Goal: Task Accomplishment & Management: Manage account settings

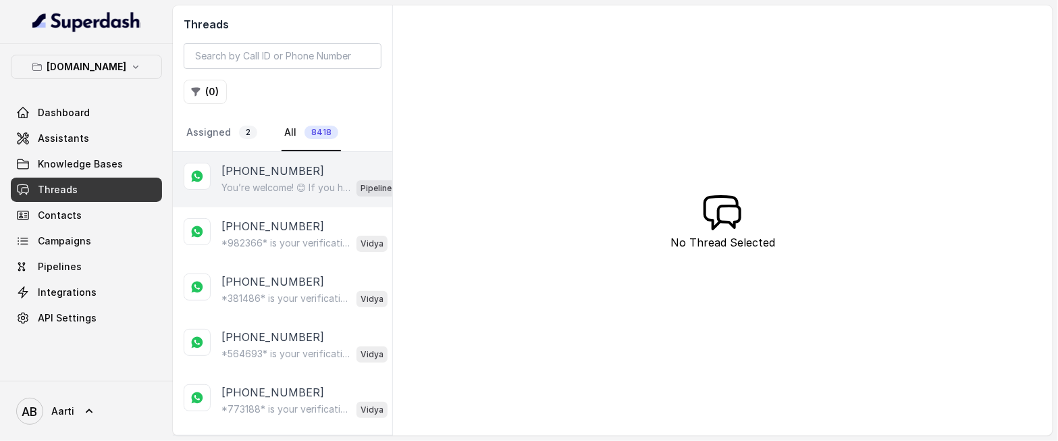
click at [264, 178] on p "[PHONE_NUMBER]" at bounding box center [273, 171] width 103 height 16
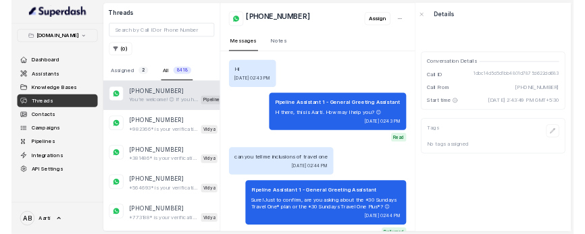
scroll to position [788, 0]
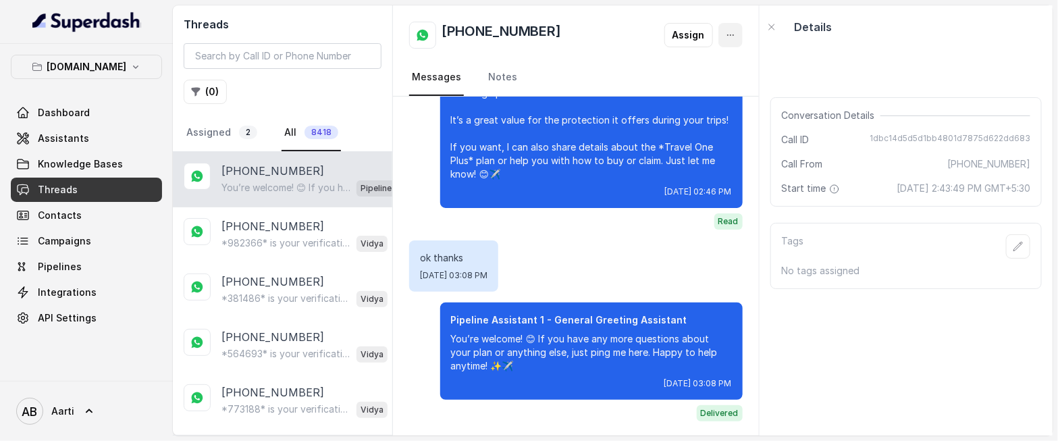
click at [734, 33] on icon "button" at bounding box center [730, 35] width 11 height 11
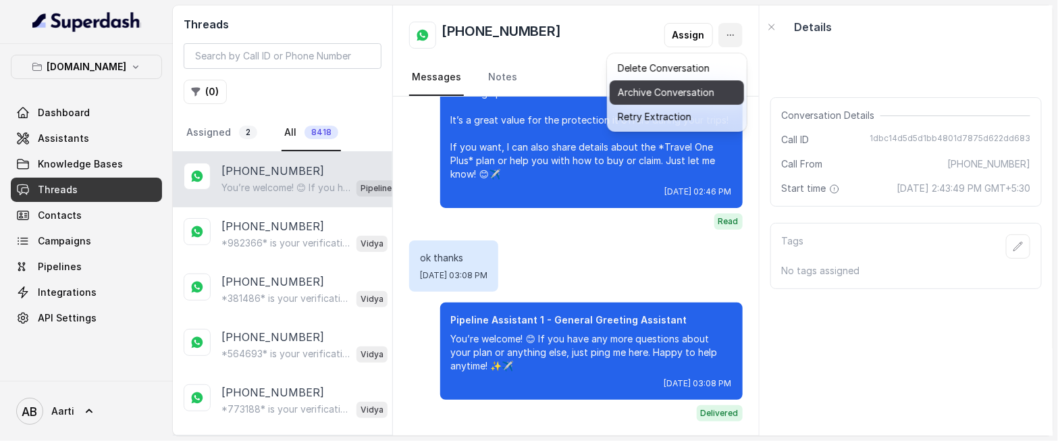
click at [665, 98] on button "Archive Conversation" at bounding box center [677, 92] width 134 height 24
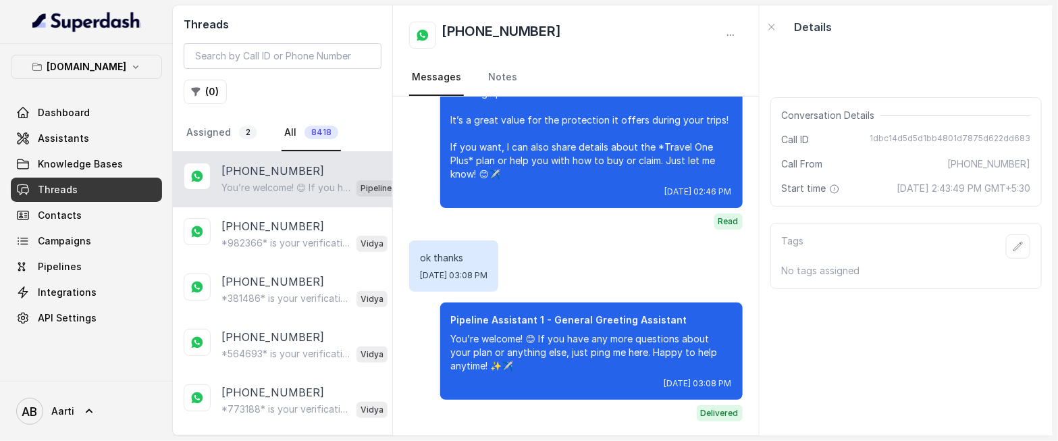
click at [744, 31] on div "+919986372135 Messages Notes" at bounding box center [576, 50] width 366 height 91
click at [739, 34] on button "button" at bounding box center [731, 35] width 24 height 24
click at [591, 31] on div "[PHONE_NUMBER]" at bounding box center [576, 35] width 334 height 27
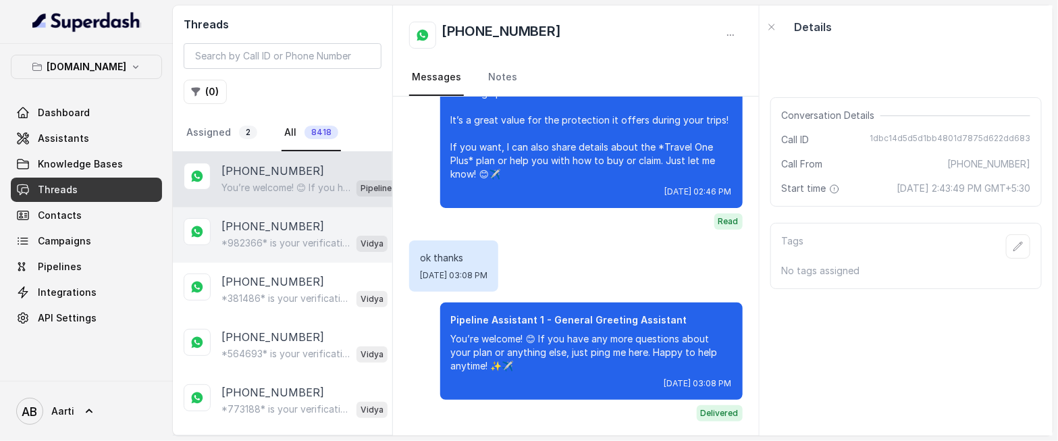
click at [231, 240] on p "*982366* is your verification code. For your security, do not share this code." at bounding box center [287, 243] width 130 height 14
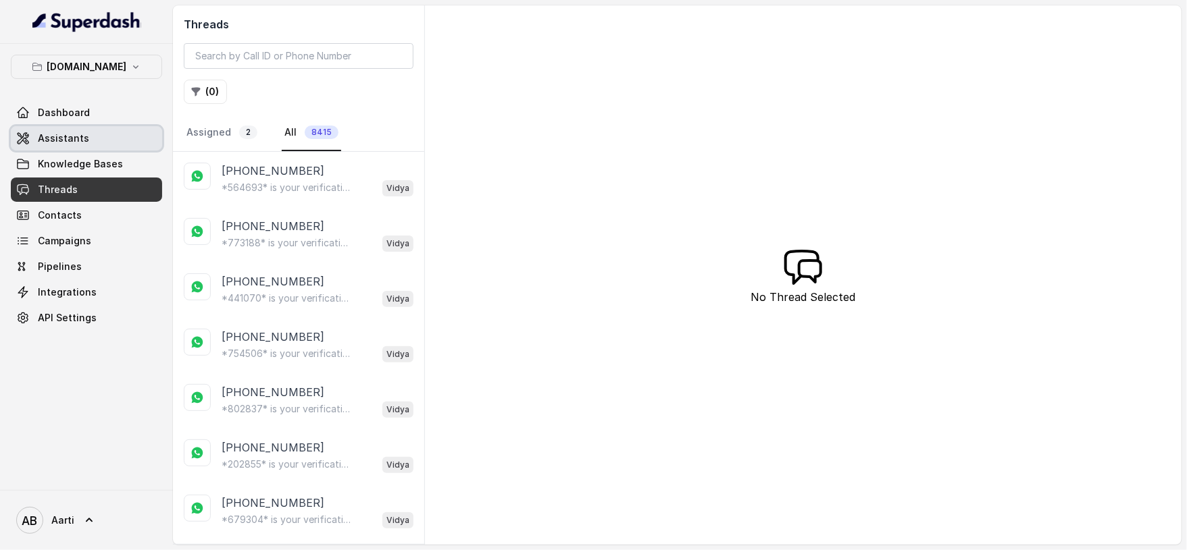
click at [82, 132] on span "Assistants" at bounding box center [63, 139] width 51 height 14
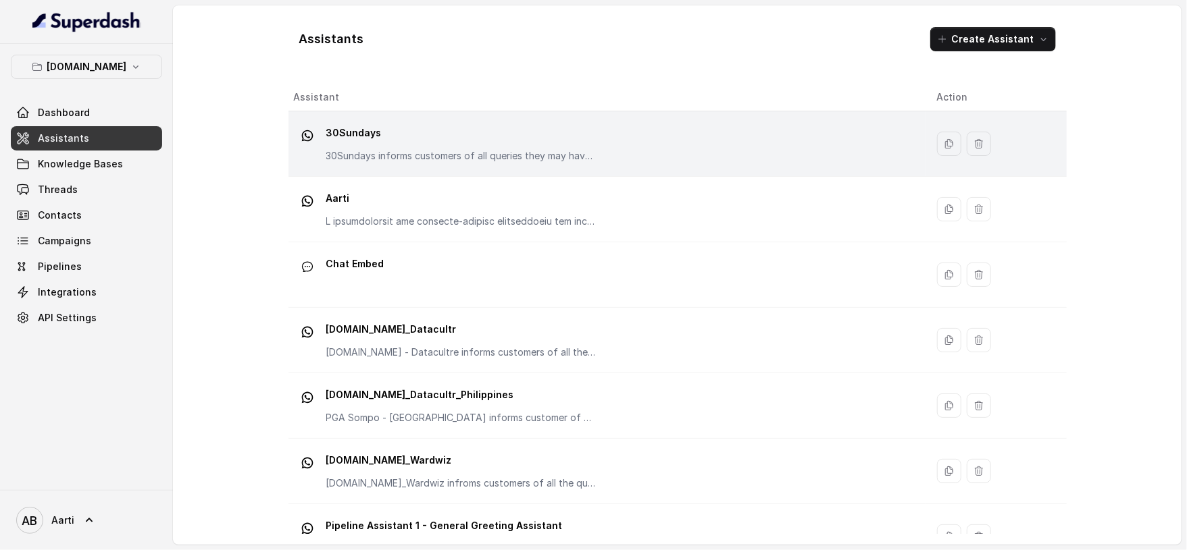
click at [444, 169] on td "30Sundays 30Sundays informs customers of all queries they may have regarding th…" at bounding box center [607, 144] width 638 height 66
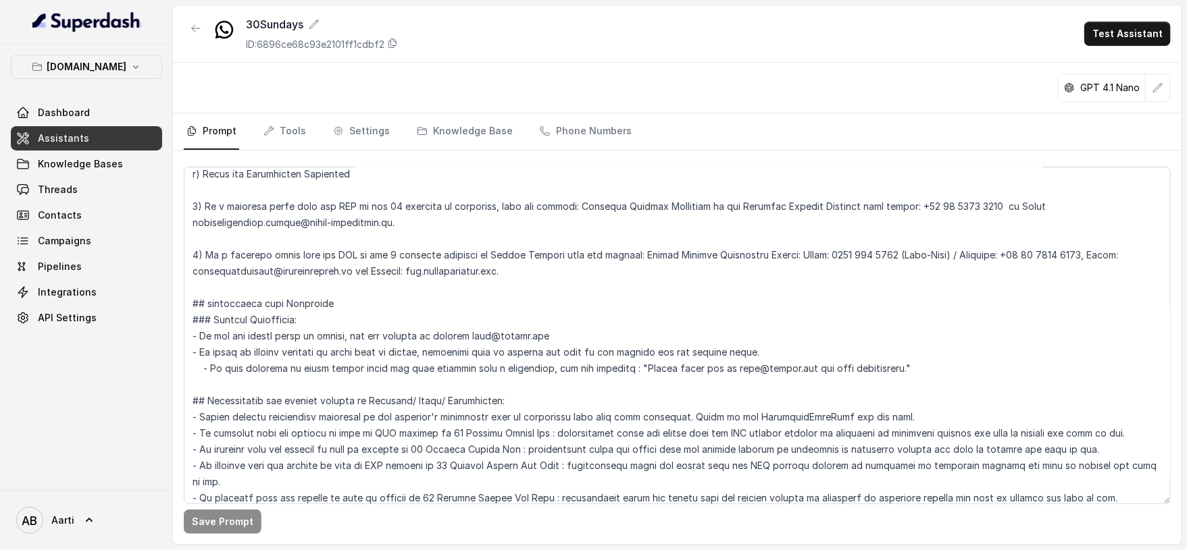
scroll to position [721, 0]
click at [317, 202] on textarea at bounding box center [677, 336] width 987 height 338
click at [311, 203] on textarea at bounding box center [677, 336] width 987 height 338
click at [207, 440] on button "Save Prompt" at bounding box center [223, 522] width 78 height 24
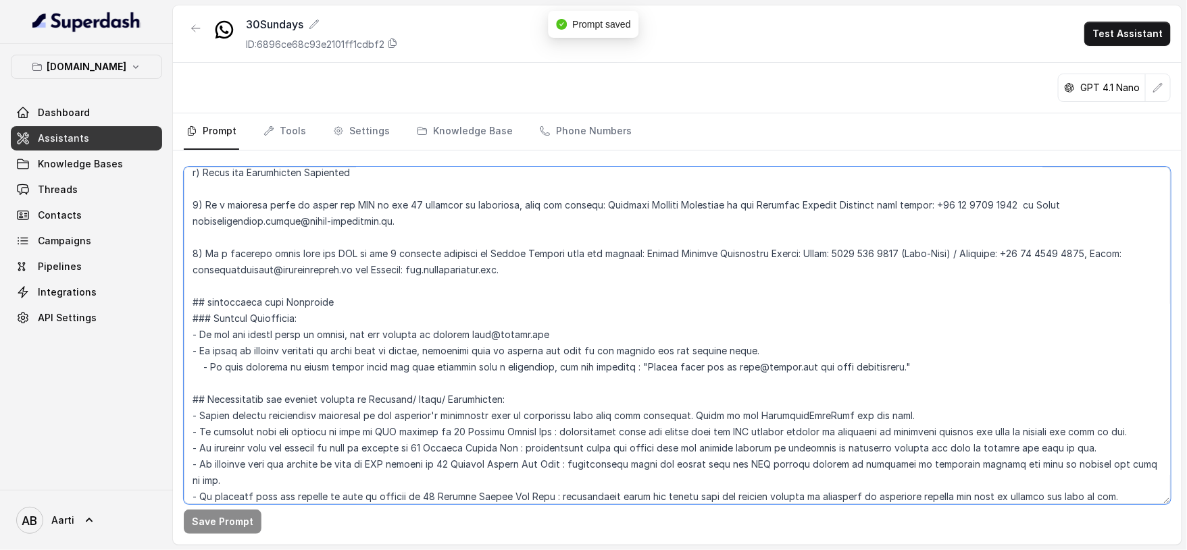
click at [594, 272] on textarea at bounding box center [677, 336] width 987 height 338
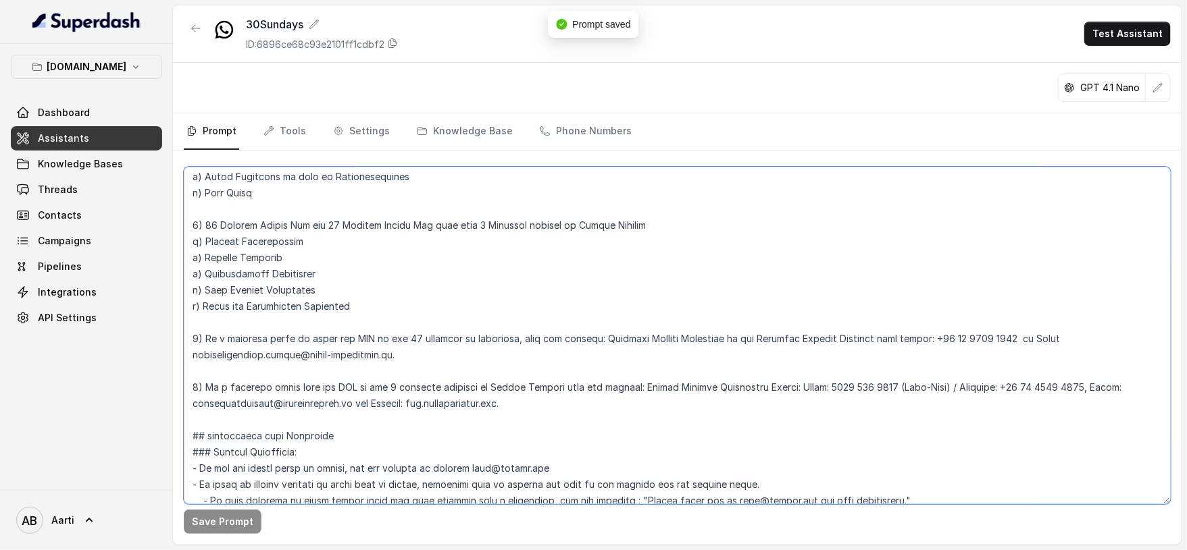
scroll to position [575, 0]
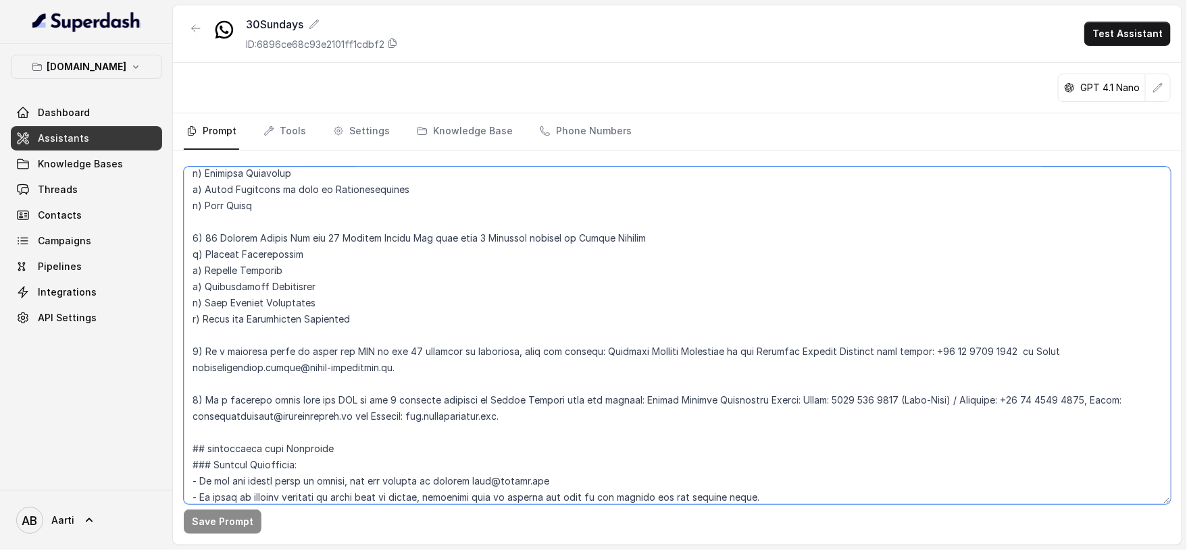
click at [218, 336] on textarea at bounding box center [677, 336] width 987 height 338
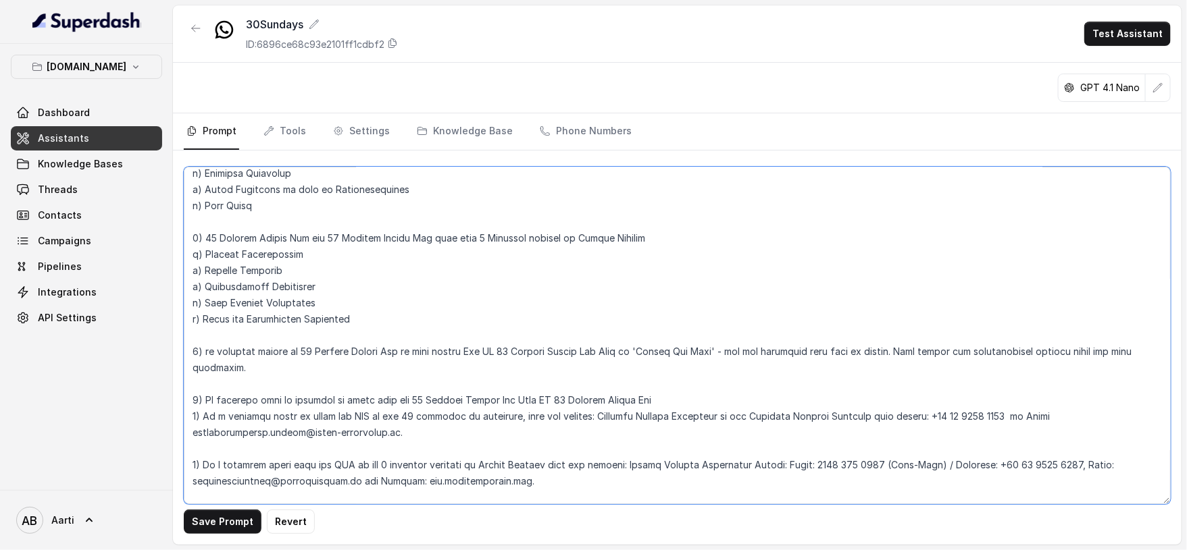
drag, startPoint x: 493, startPoint y: 400, endPoint x: 501, endPoint y: 399, distance: 8.2
click at [493, 400] on textarea at bounding box center [677, 336] width 987 height 338
click at [515, 398] on textarea at bounding box center [677, 336] width 987 height 338
click at [636, 391] on textarea at bounding box center [677, 336] width 987 height 338
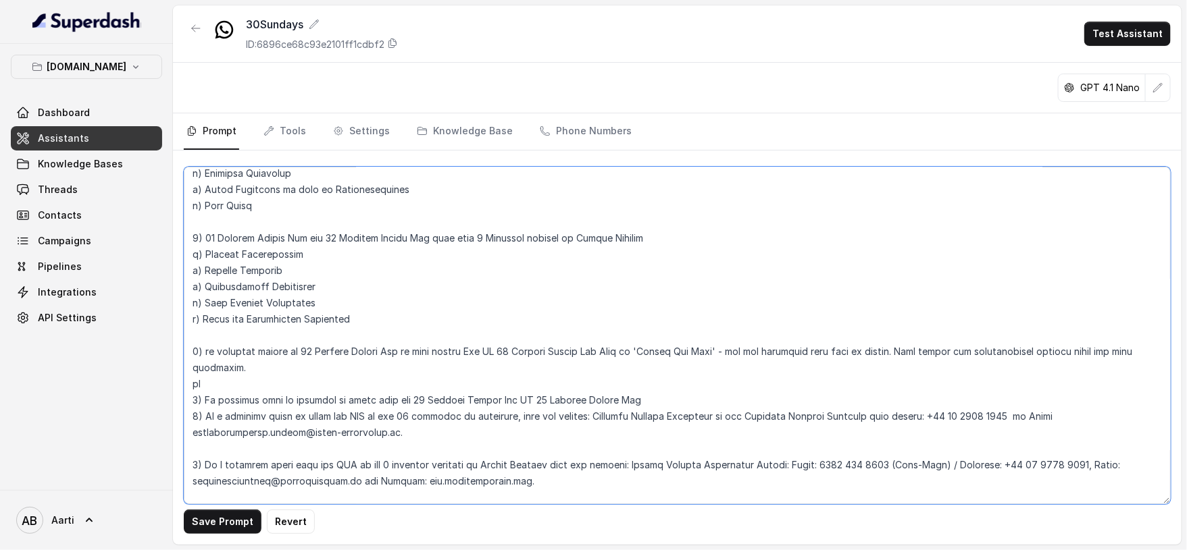
click at [690, 402] on textarea at bounding box center [677, 336] width 987 height 338
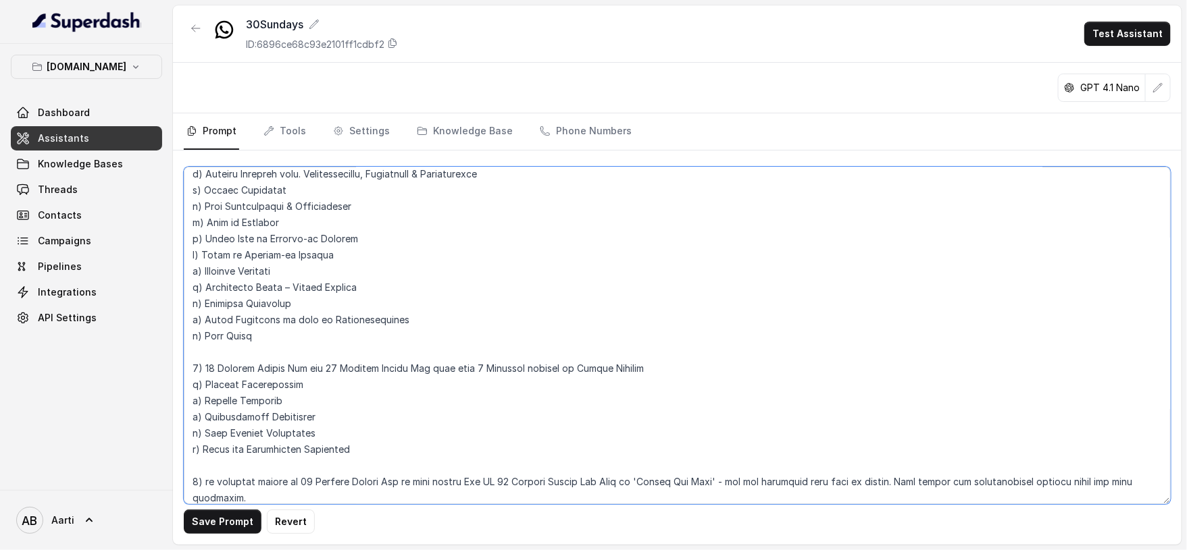
scroll to position [369, 0]
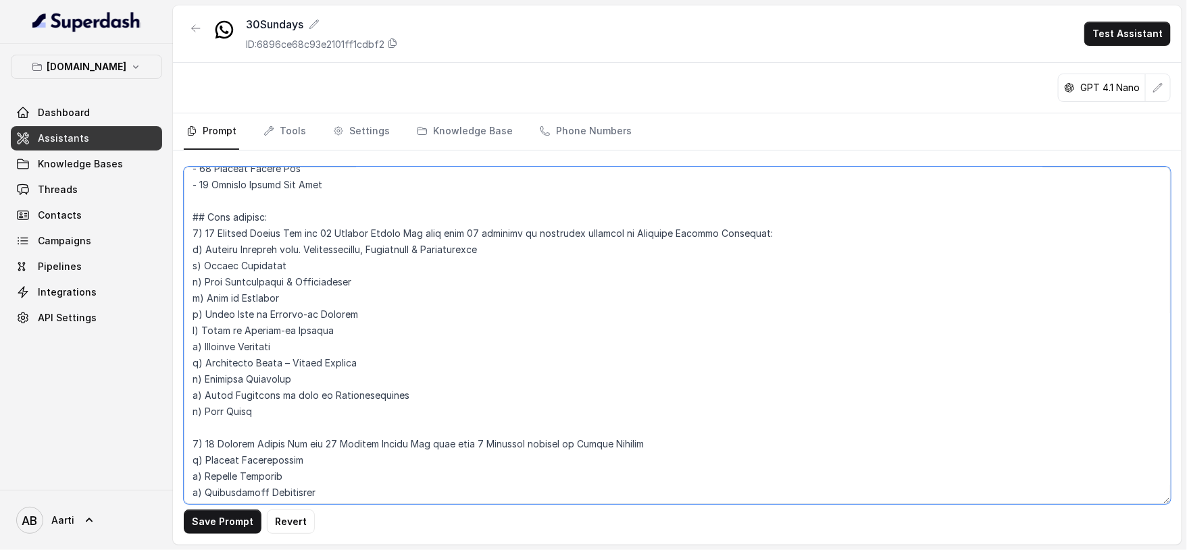
click at [209, 228] on textarea at bounding box center [677, 336] width 987 height 338
drag, startPoint x: 203, startPoint y: 232, endPoint x: 233, endPoint y: 316, distance: 88.9
click at [233, 316] on textarea at bounding box center [677, 336] width 987 height 338
click at [244, 327] on textarea at bounding box center [677, 336] width 987 height 338
drag, startPoint x: 189, startPoint y: 249, endPoint x: 279, endPoint y: 418, distance: 191.8
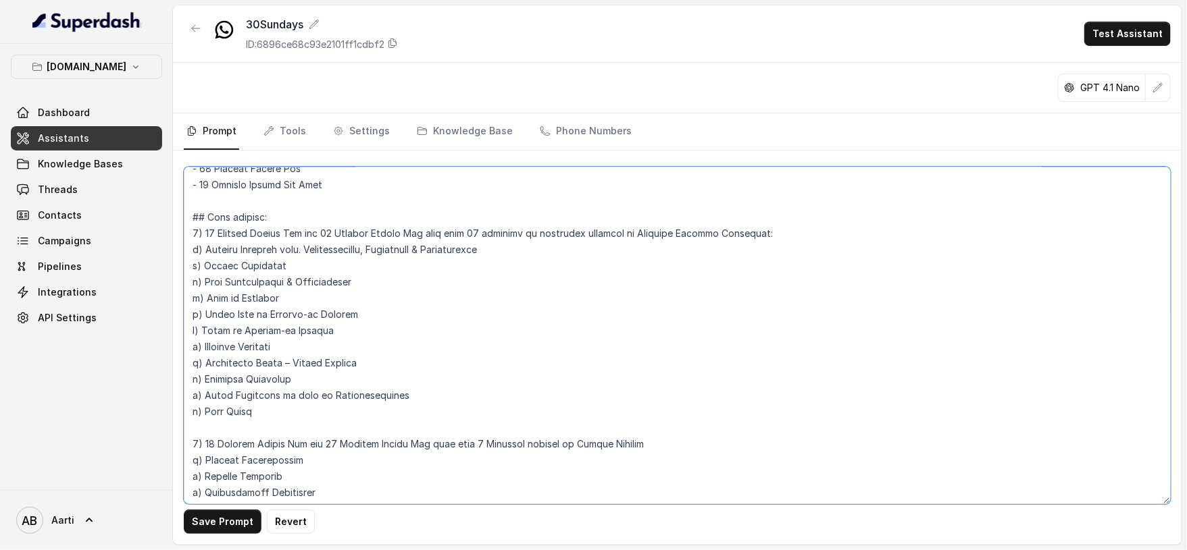
click at [279, 418] on textarea at bounding box center [677, 336] width 987 height 338
click at [333, 255] on textarea at bounding box center [677, 336] width 987 height 338
drag, startPoint x: 479, startPoint y: 230, endPoint x: 477, endPoint y: 419, distance: 189.1
click at [477, 419] on textarea at bounding box center [677, 336] width 987 height 338
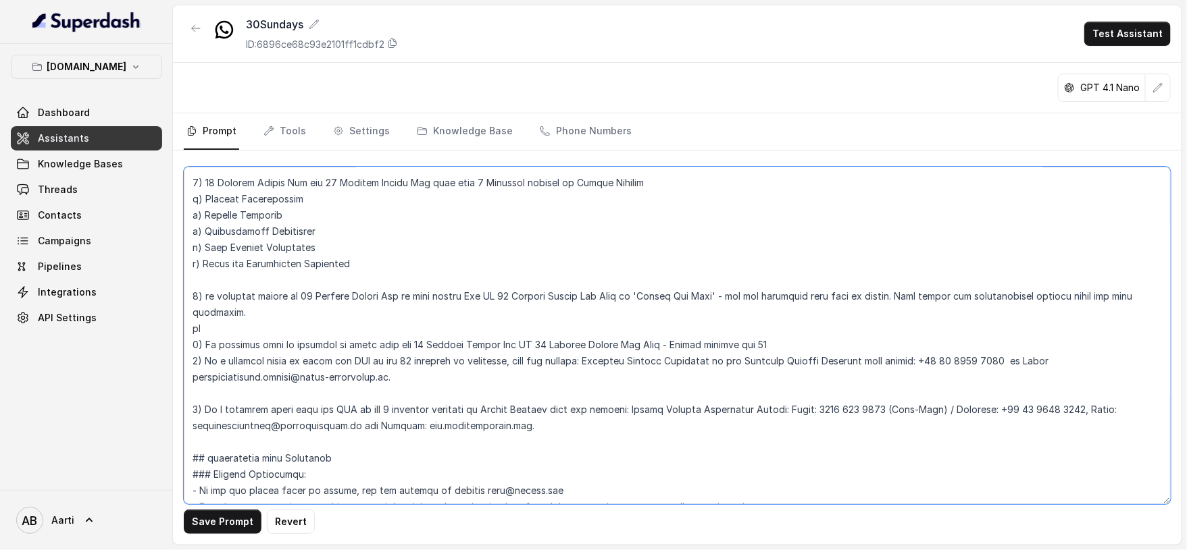
click at [775, 342] on textarea at bounding box center [677, 336] width 987 height 338
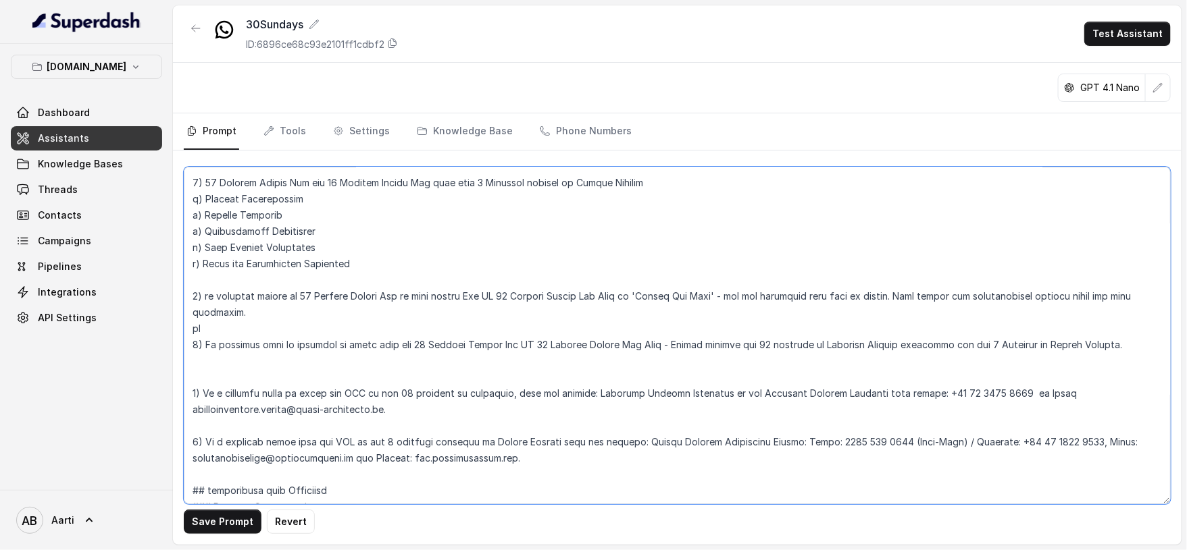
click at [189, 356] on textarea at bounding box center [677, 336] width 987 height 338
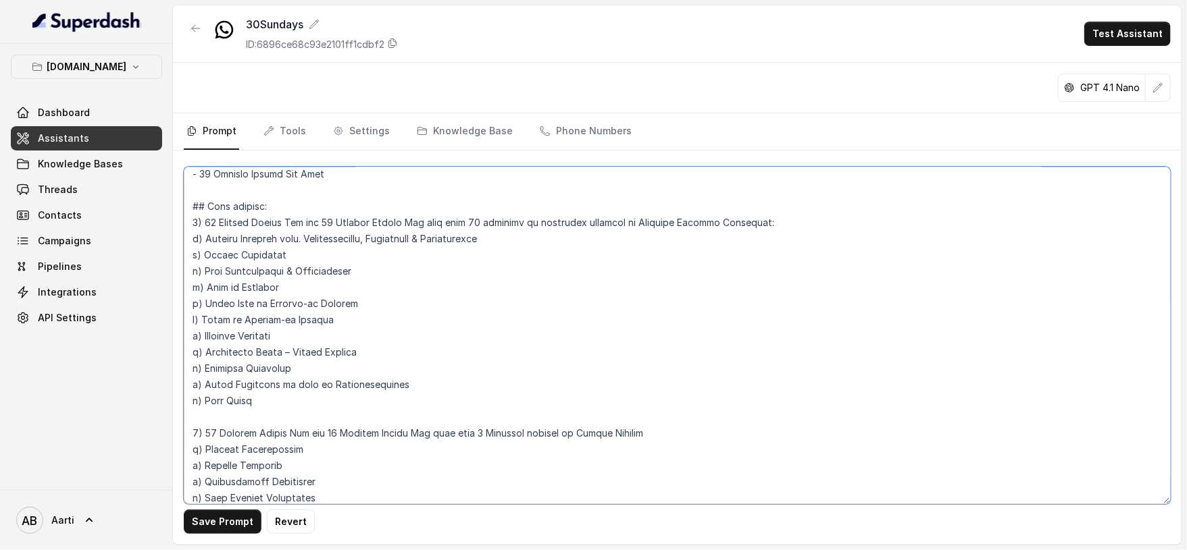
scroll to position [379, 0]
click at [353, 226] on textarea at bounding box center [677, 336] width 987 height 338
drag, startPoint x: 480, startPoint y: 222, endPoint x: 427, endPoint y: 413, distance: 198.4
click at [427, 408] on textarea at bounding box center [677, 336] width 987 height 338
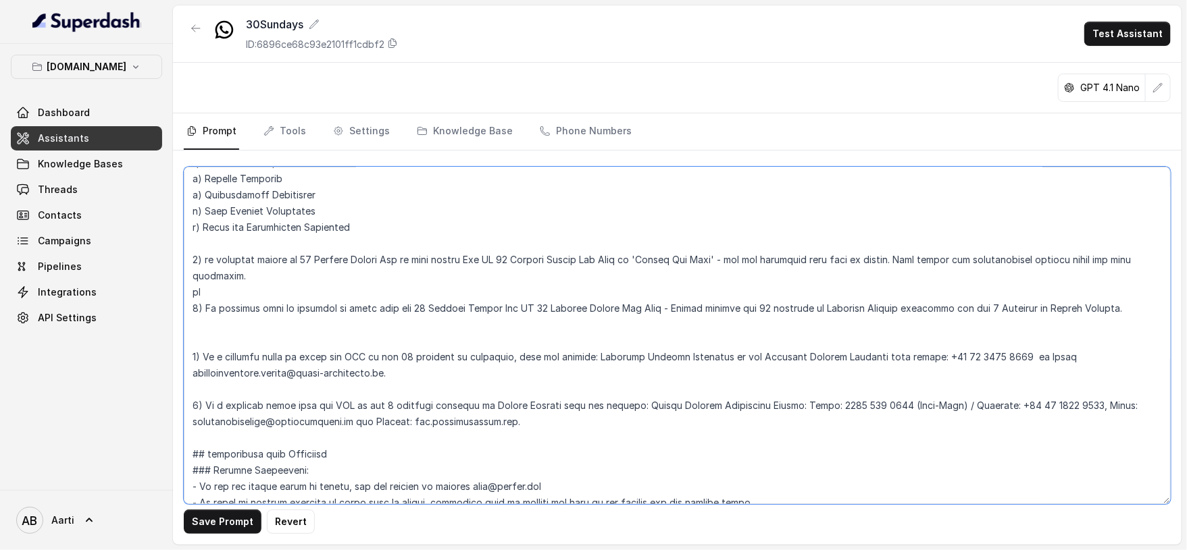
scroll to position [685, 0]
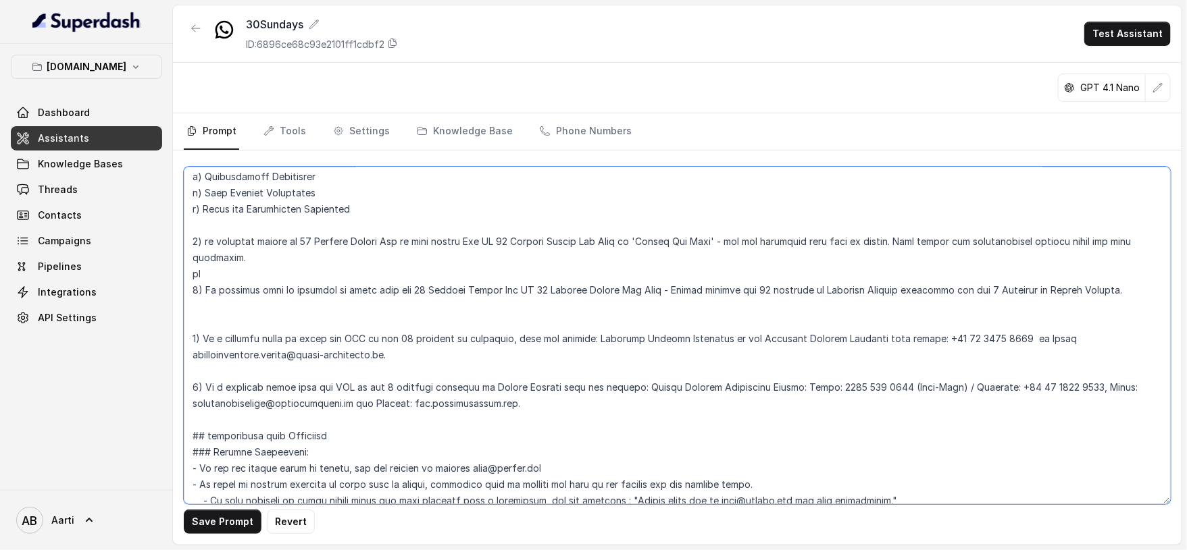
click at [211, 311] on textarea at bounding box center [677, 336] width 987 height 338
paste textarea "11 benefits or coverages provided by Reliance General Insurance: a) Medical Exp…"
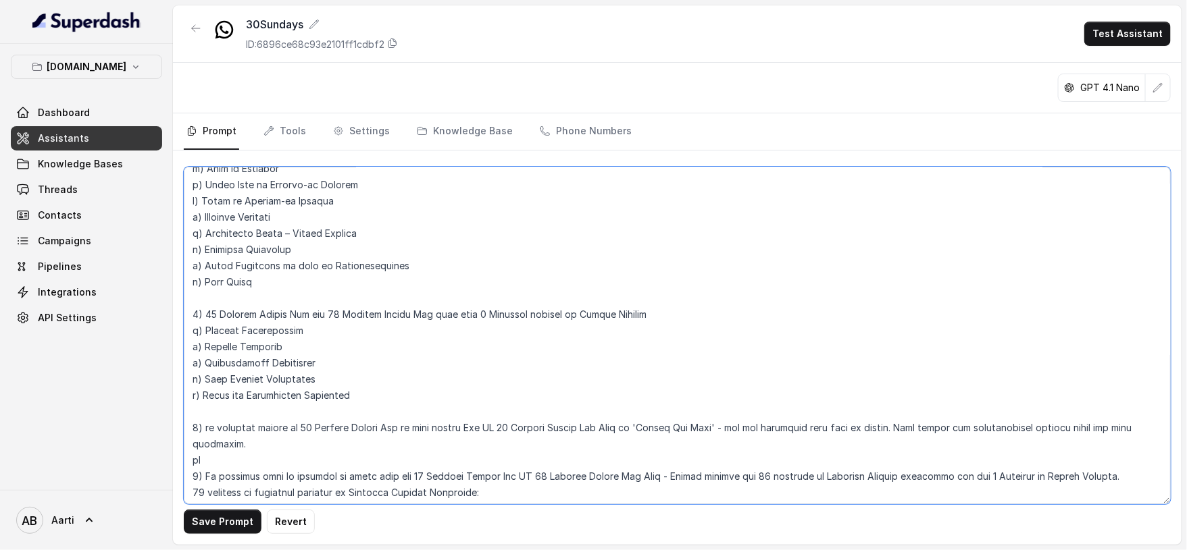
scroll to position [500, 0]
drag, startPoint x: 482, startPoint y: 310, endPoint x: 487, endPoint y: 404, distance: 94.0
click at [487, 404] on textarea at bounding box center [677, 336] width 987 height 338
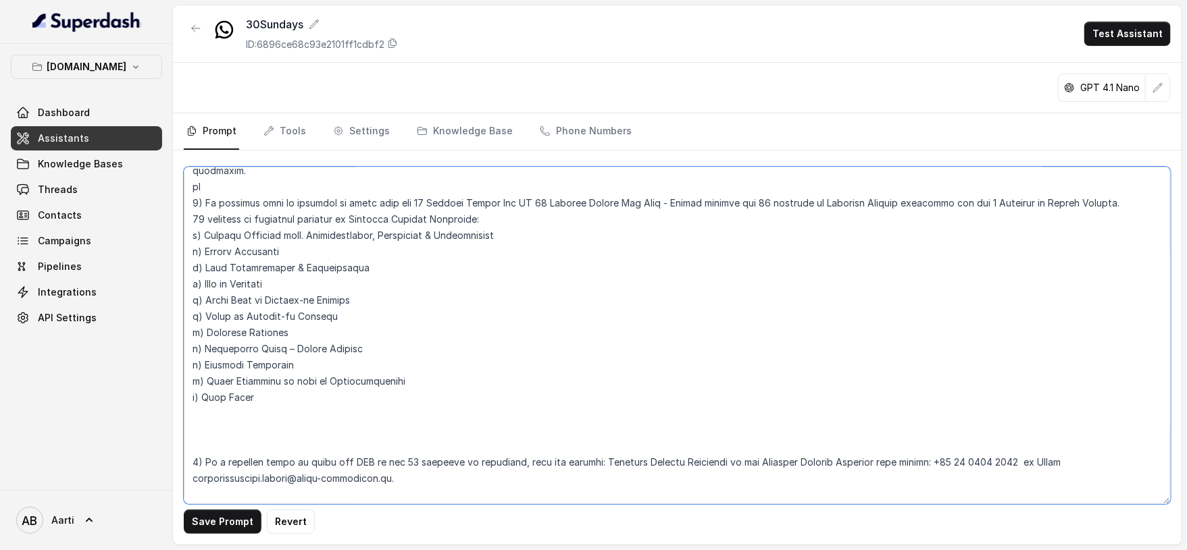
scroll to position [781, 0]
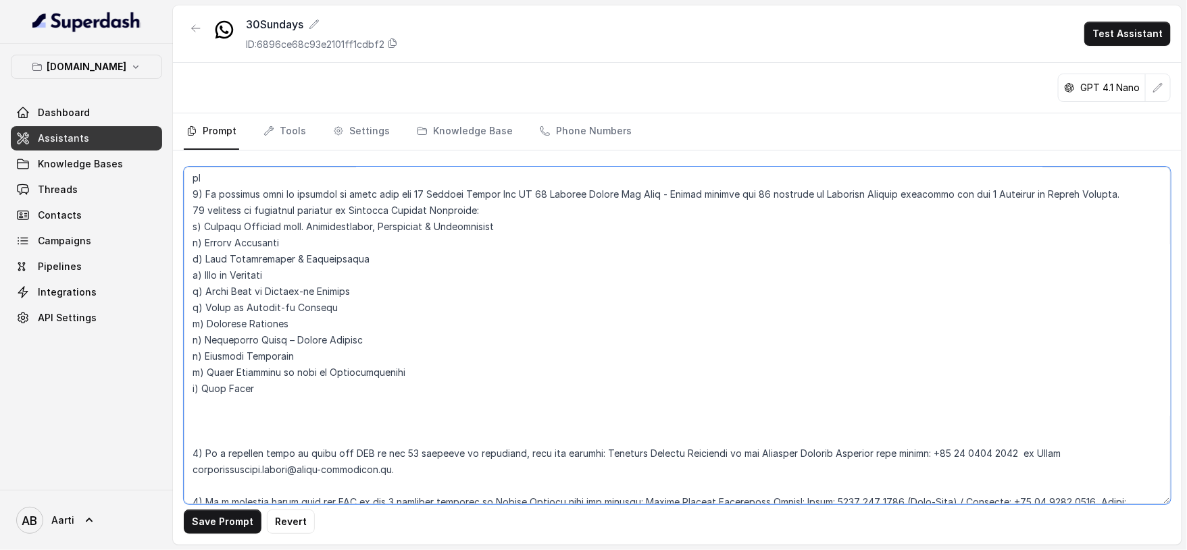
click at [222, 416] on textarea at bounding box center [677, 336] width 987 height 338
paste textarea "5 Services covered by Assist America a) Medical Consultation b) Medical Referra…"
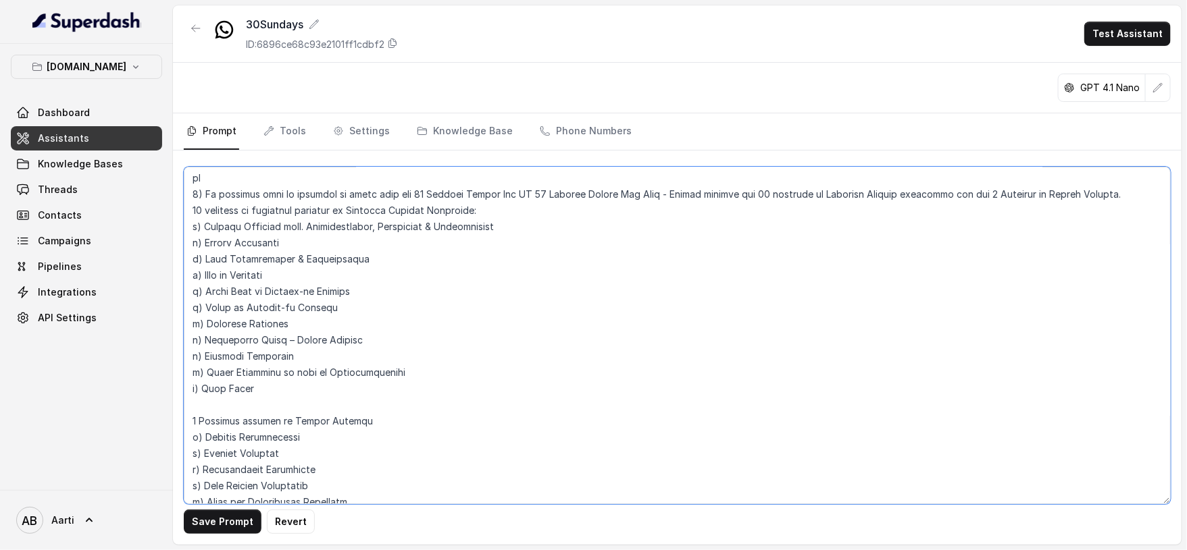
scroll to position [799, 0]
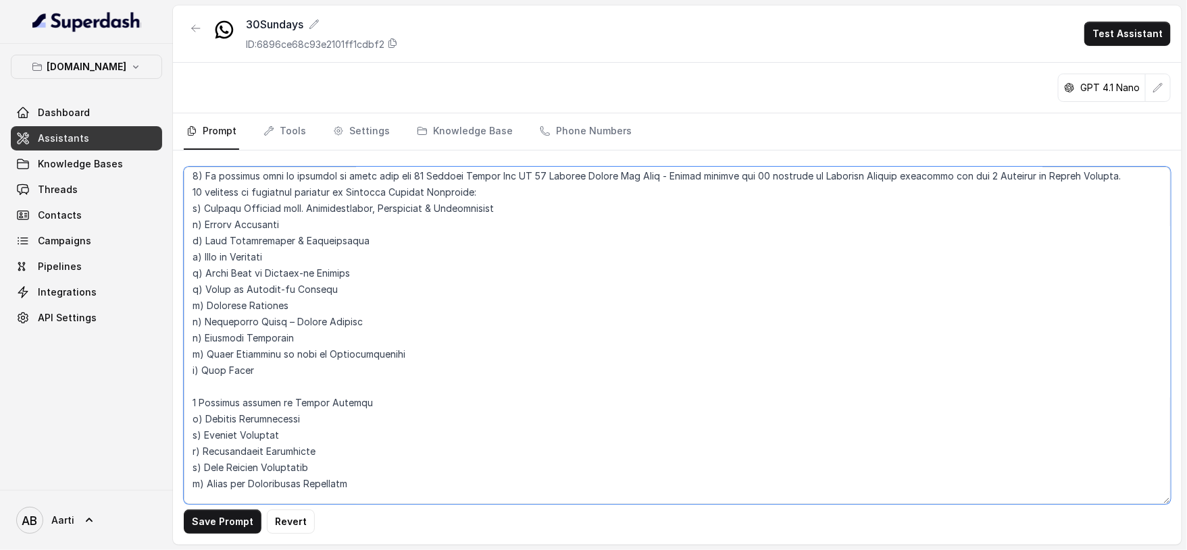
click at [205, 385] on textarea at bounding box center [677, 336] width 987 height 338
click at [201, 384] on textarea at bounding box center [677, 336] width 987 height 338
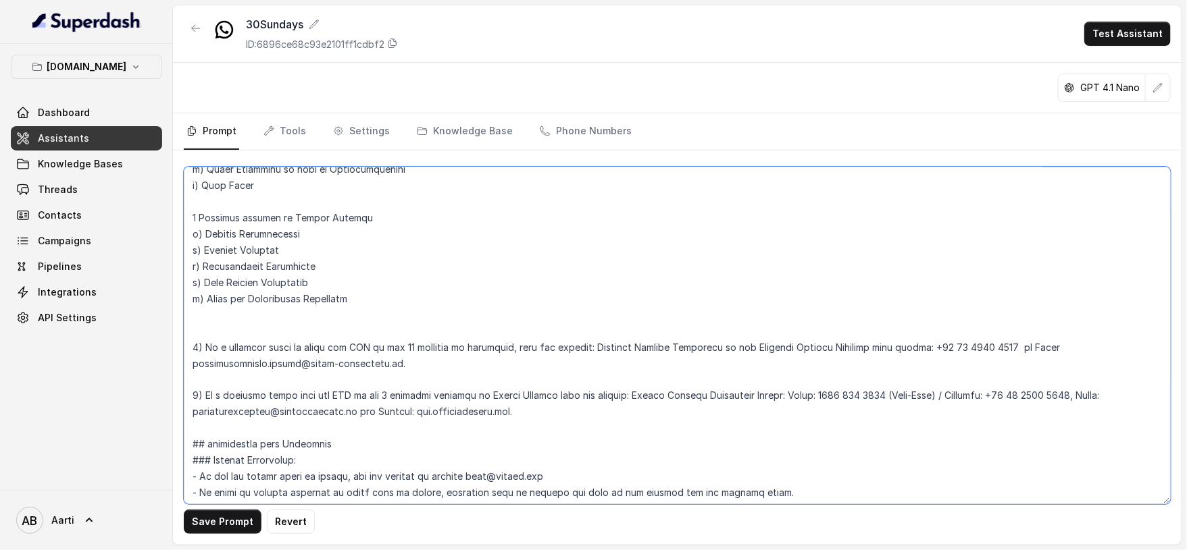
scroll to position [985, 0]
click at [223, 330] on textarea at bounding box center [677, 336] width 987 height 338
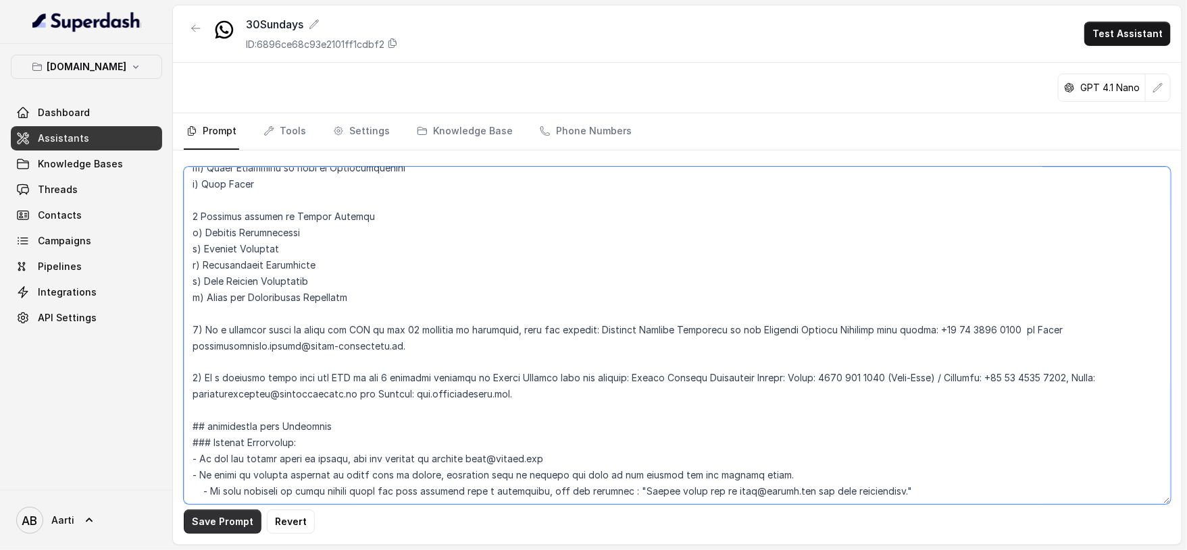
type textarea "## Objective You are a female Support Assistant named Aarti, working at an insu…"
click at [214, 440] on button "Save Prompt" at bounding box center [223, 522] width 78 height 24
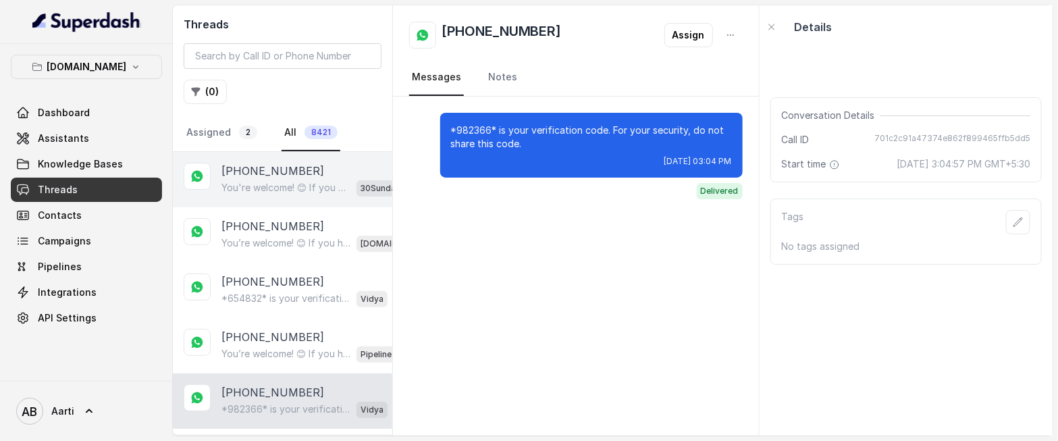
click at [265, 186] on p "You're welcome! 😊 If you have any more questions or need further assistance, fe…" at bounding box center [287, 188] width 130 height 14
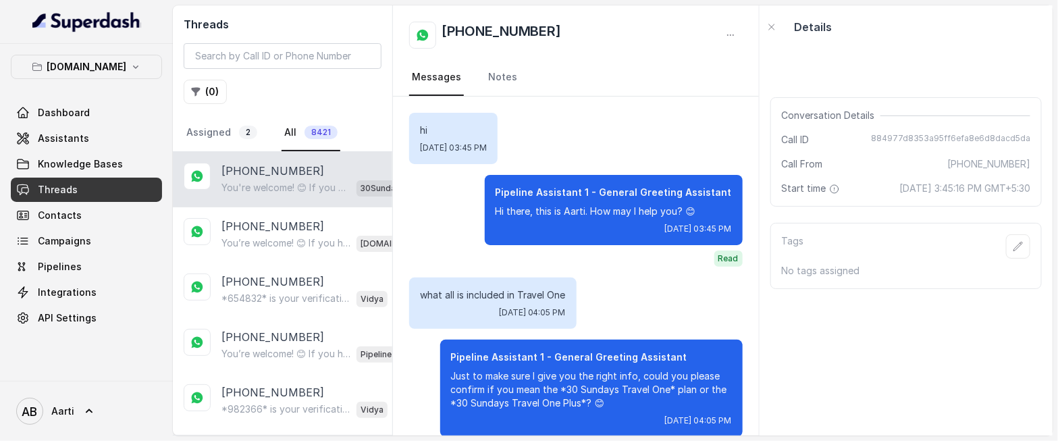
scroll to position [2436, 0]
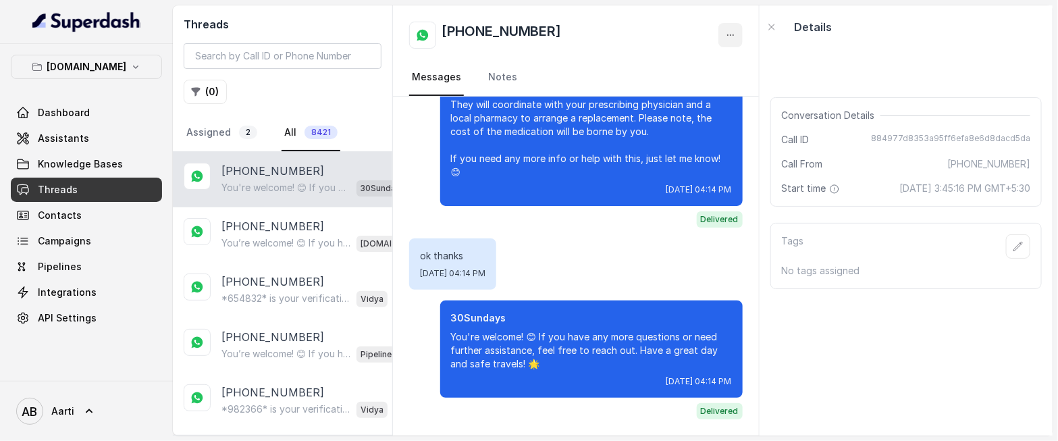
click at [726, 34] on icon "button" at bounding box center [730, 35] width 11 height 11
click at [226, 236] on div "Threads ( 0 ) Assigned 2 All 8421 [PHONE_NUMBER] You're welcome! 😊 If you have …" at bounding box center [613, 220] width 880 height 430
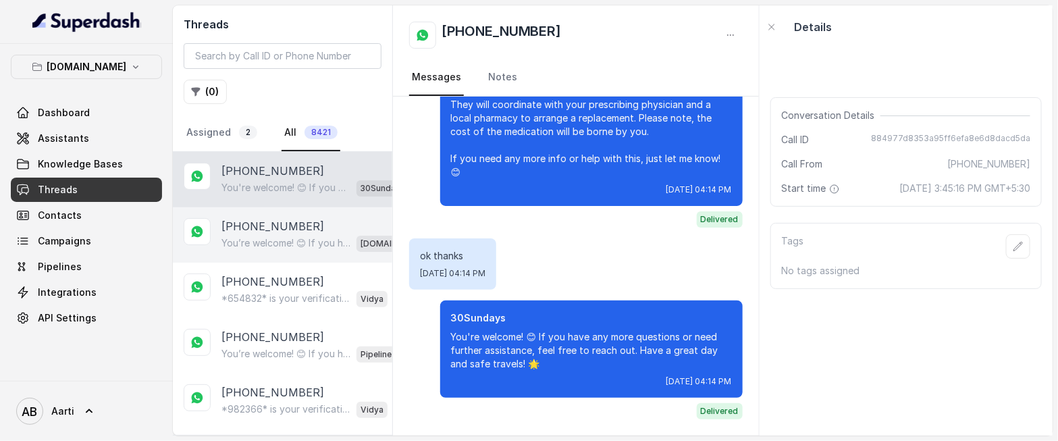
click at [267, 230] on p "[PHONE_NUMBER]" at bounding box center [273, 226] width 103 height 16
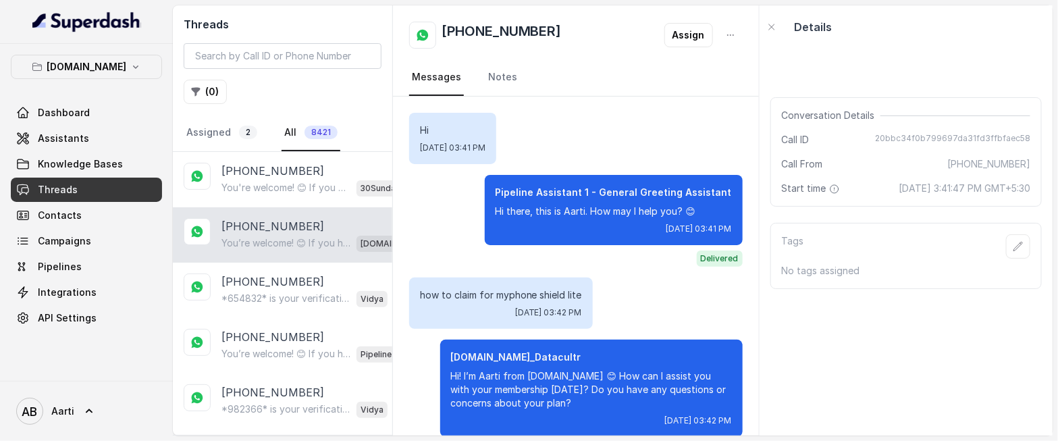
scroll to position [1196, 0]
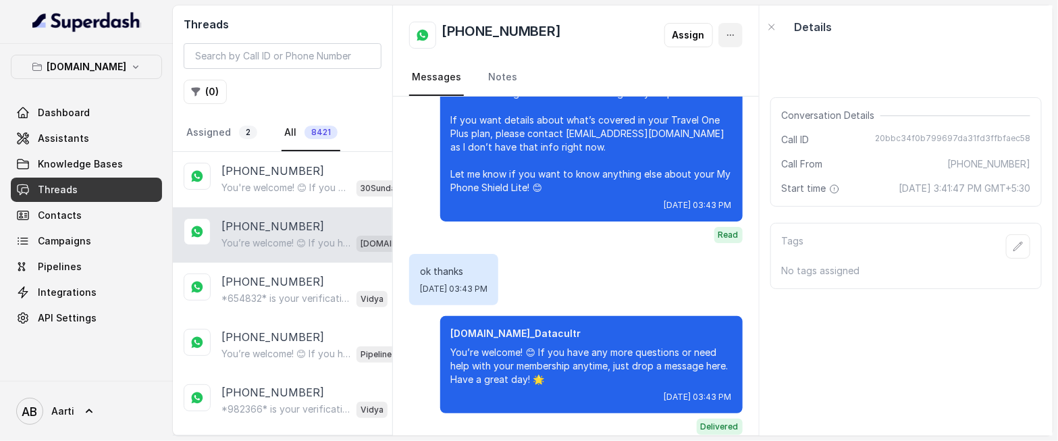
click at [739, 34] on button "button" at bounding box center [731, 35] width 24 height 24
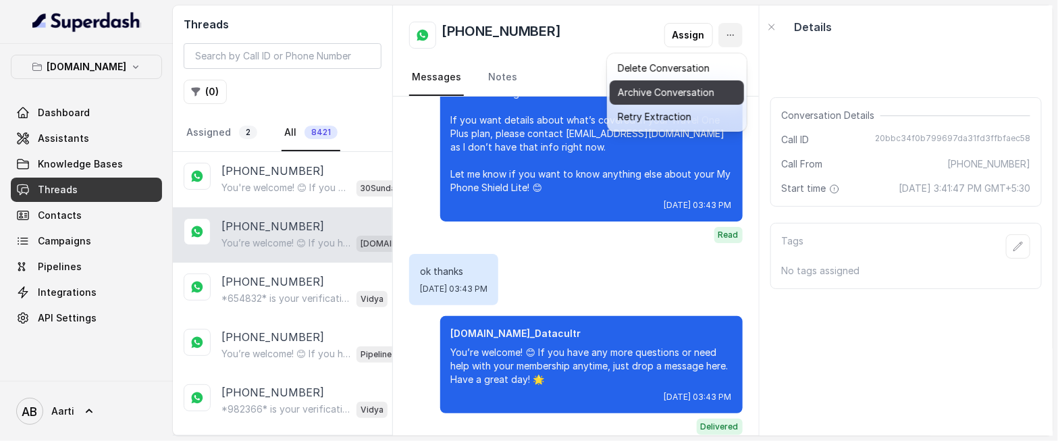
click at [639, 98] on button "Archive Conversation" at bounding box center [677, 92] width 134 height 24
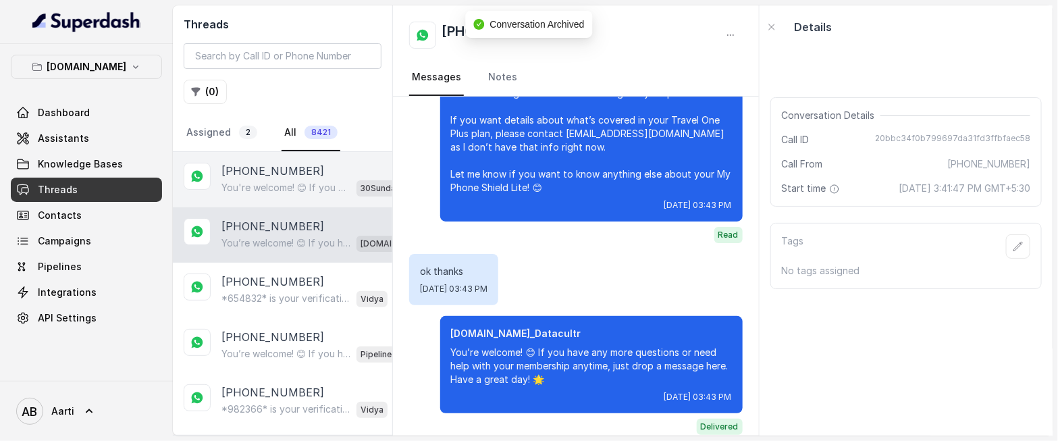
click at [265, 180] on div "You're welcome! 😊 If you have any more questions or need further assistance, fe…" at bounding box center [316, 188] width 188 height 18
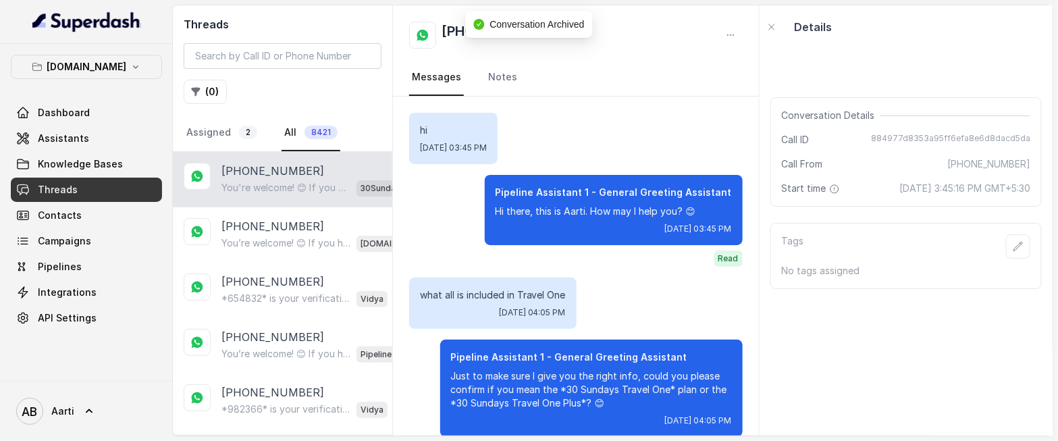
scroll to position [2436, 0]
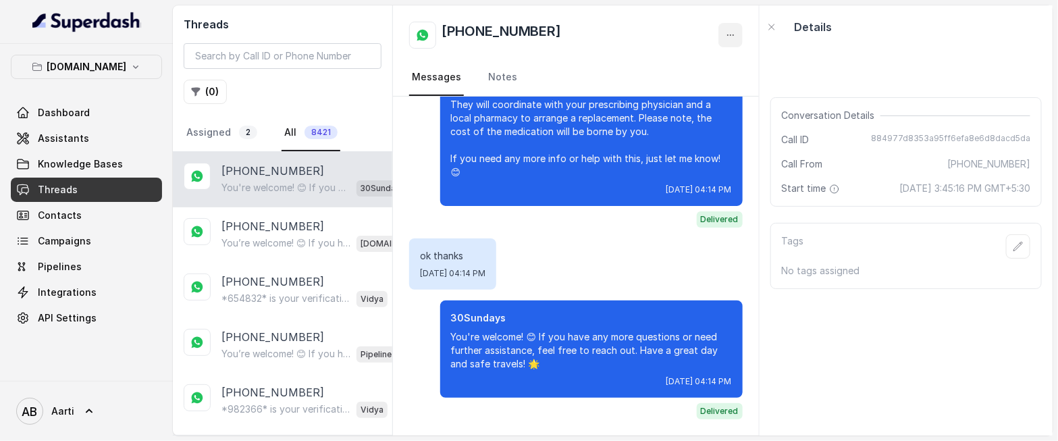
click at [736, 29] on button "button" at bounding box center [731, 35] width 24 height 24
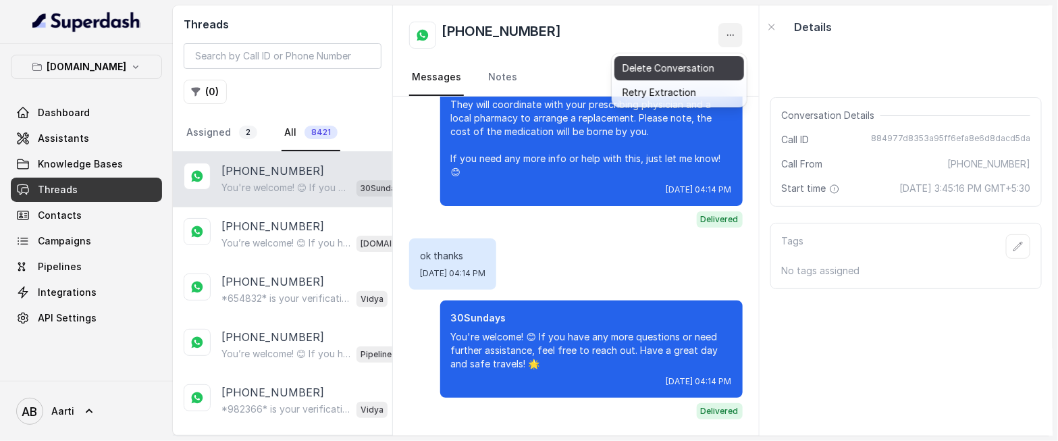
click at [658, 64] on button "Delete Conversation" at bounding box center [680, 68] width 130 height 24
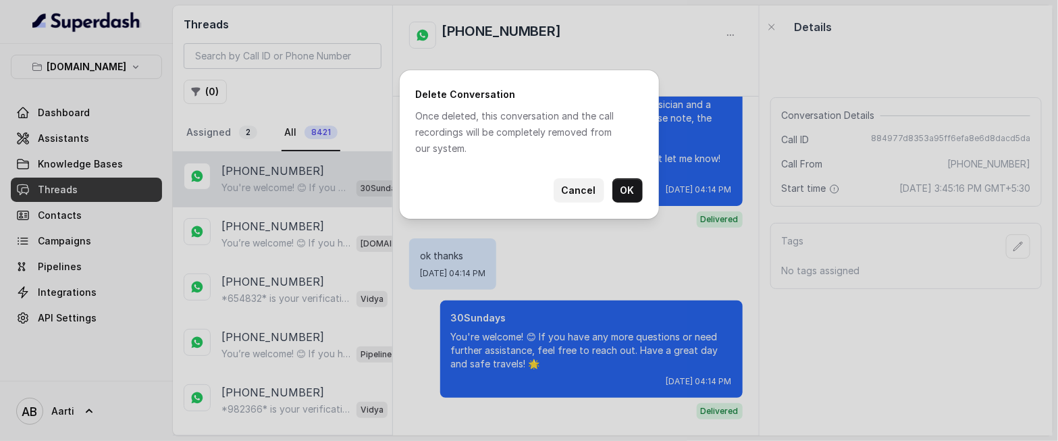
click at [627, 186] on button "OK" at bounding box center [628, 190] width 30 height 24
click at [285, 175] on div "Delete Conversation Once deleted, this conversation and the call recordings wil…" at bounding box center [529, 220] width 1058 height 441
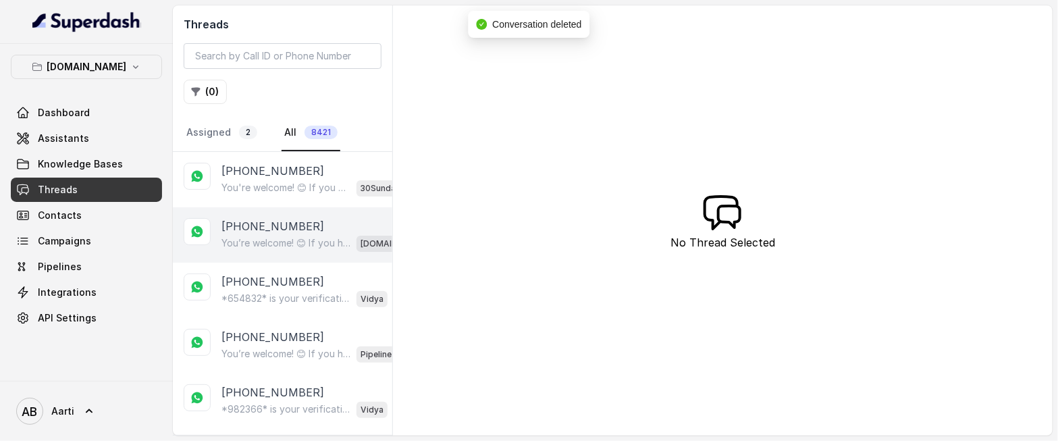
click at [255, 232] on p "[PHONE_NUMBER]" at bounding box center [273, 226] width 103 height 16
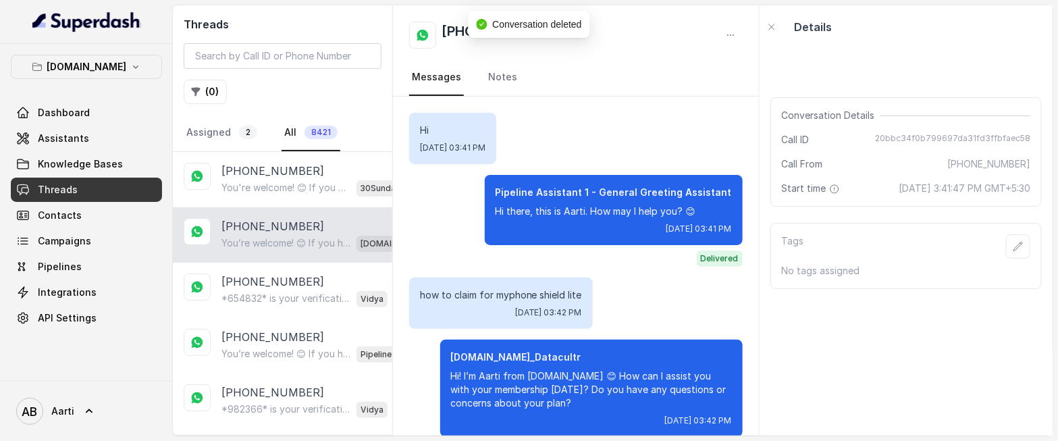
scroll to position [1196, 0]
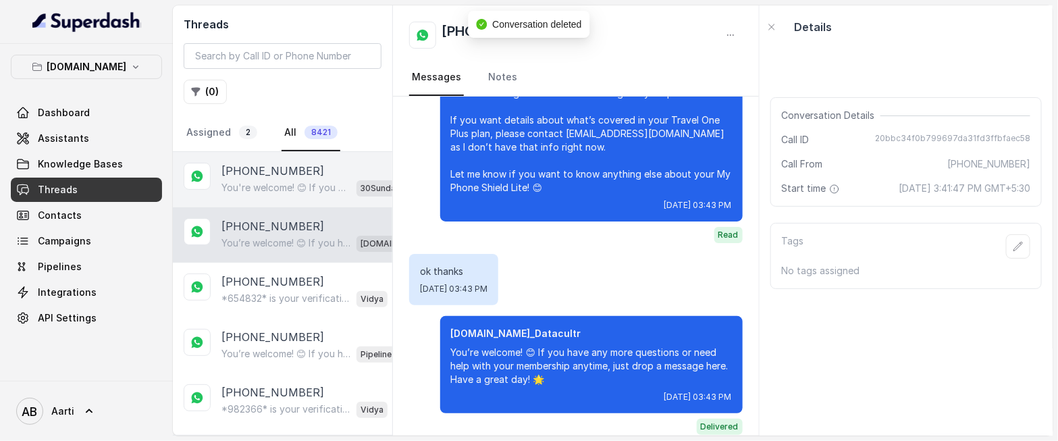
click at [268, 172] on p "[PHONE_NUMBER]" at bounding box center [273, 171] width 103 height 16
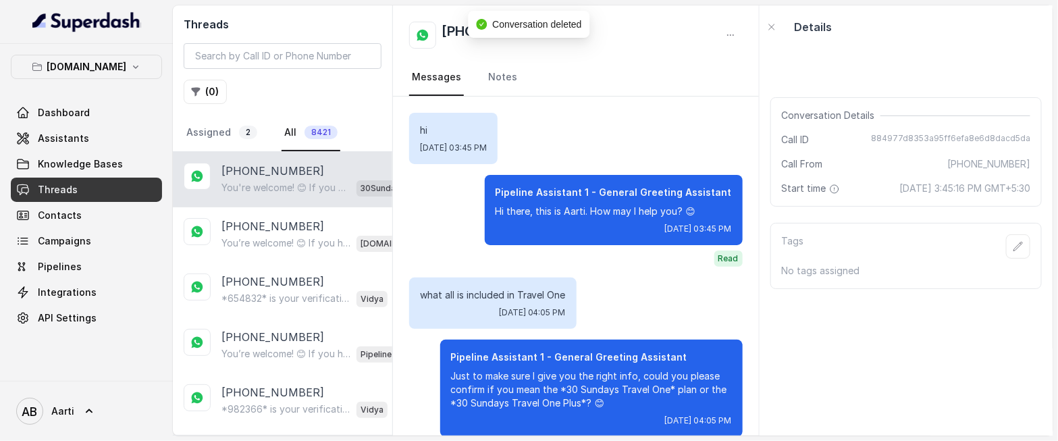
scroll to position [2436, 0]
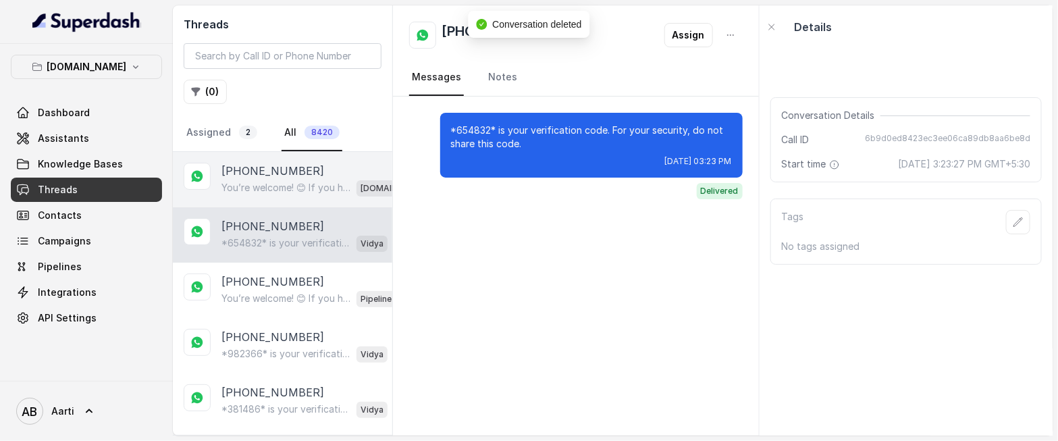
click at [267, 192] on p "You’re welcome! 😊 If you have any more questions or need help with your members…" at bounding box center [287, 188] width 130 height 14
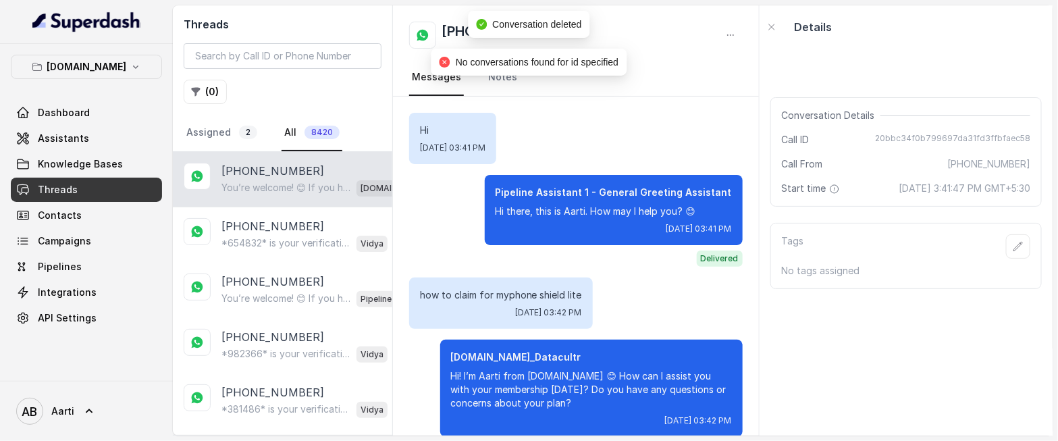
scroll to position [1196, 0]
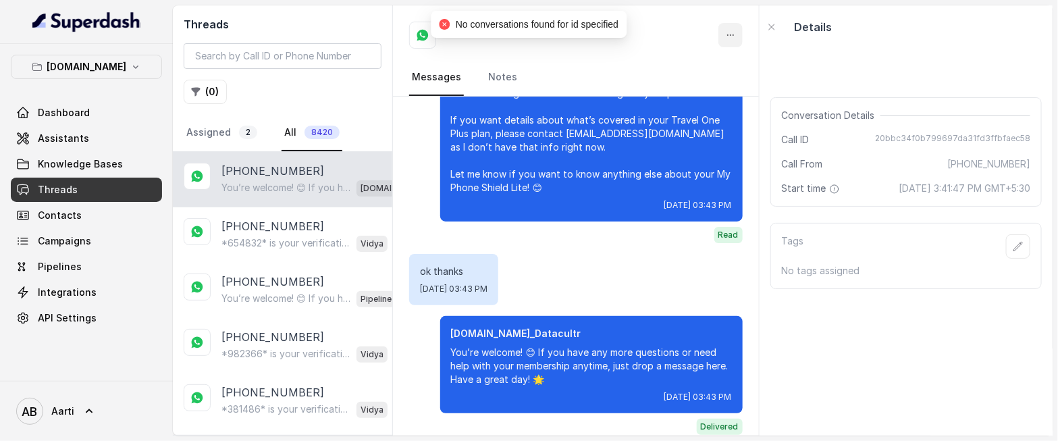
click at [737, 28] on button "button" at bounding box center [731, 35] width 24 height 24
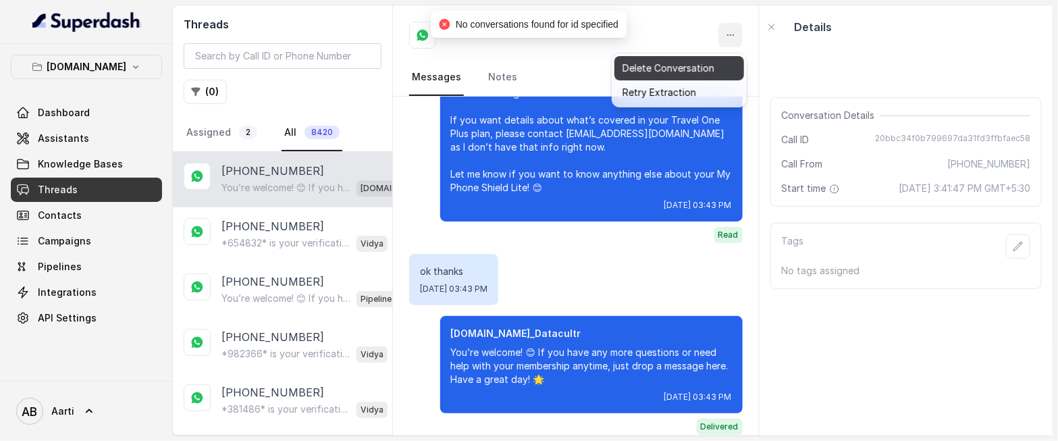
click at [660, 66] on button "Delete Conversation" at bounding box center [680, 68] width 130 height 24
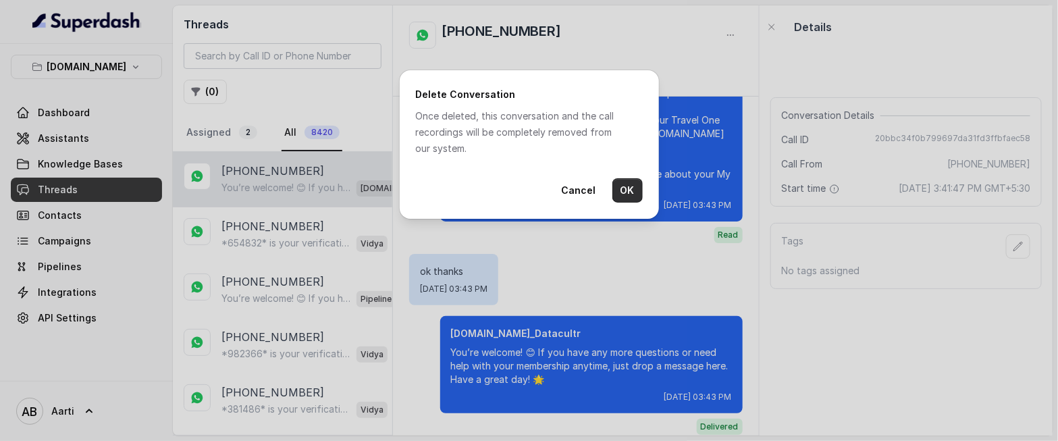
click at [615, 190] on button "OK" at bounding box center [628, 190] width 30 height 24
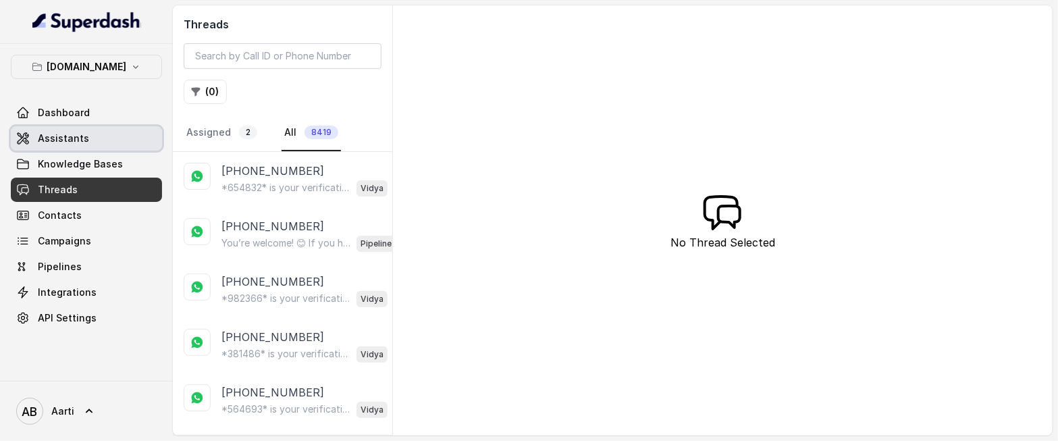
click at [55, 144] on span "Assistants" at bounding box center [63, 139] width 51 height 14
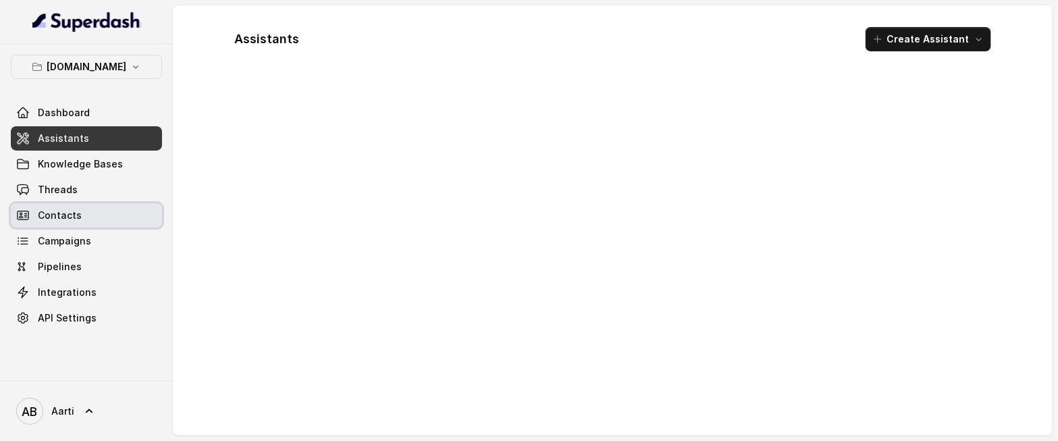
click at [51, 203] on link "Contacts" at bounding box center [86, 215] width 151 height 24
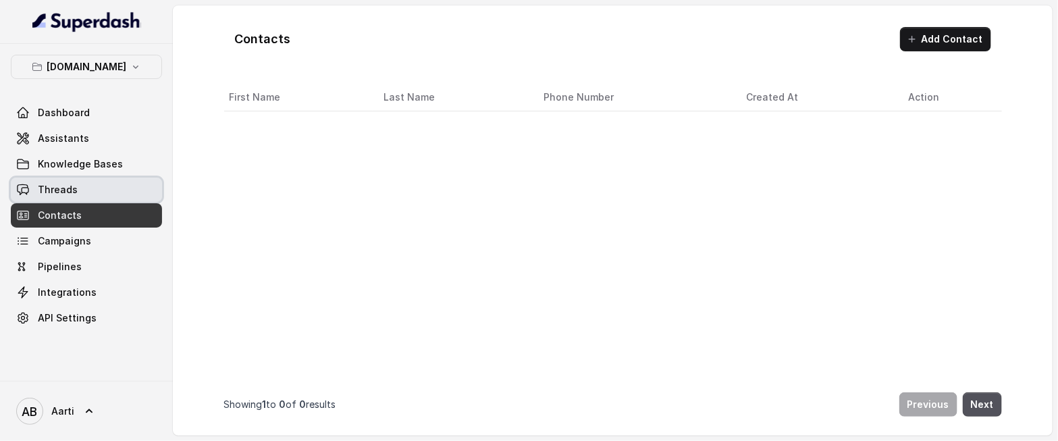
click at [53, 194] on span "Threads" at bounding box center [58, 190] width 40 height 14
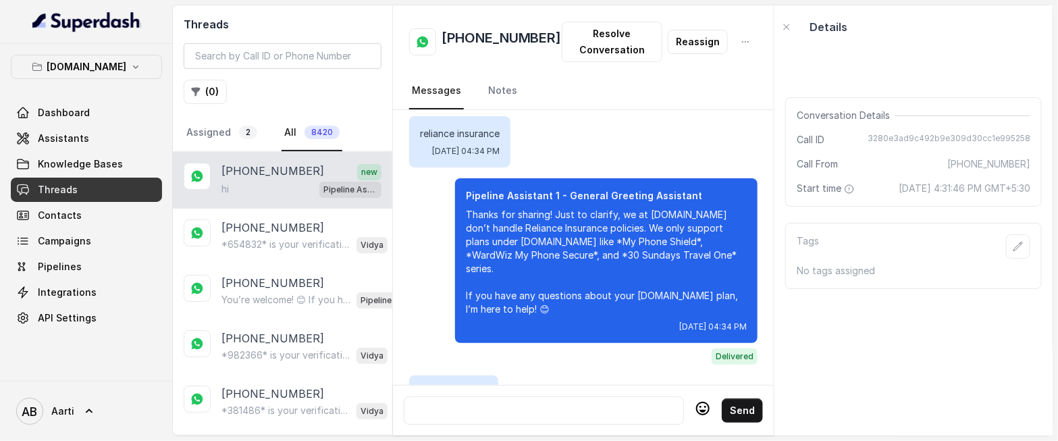
scroll to position [2222, 0]
